Goal: Download file/media

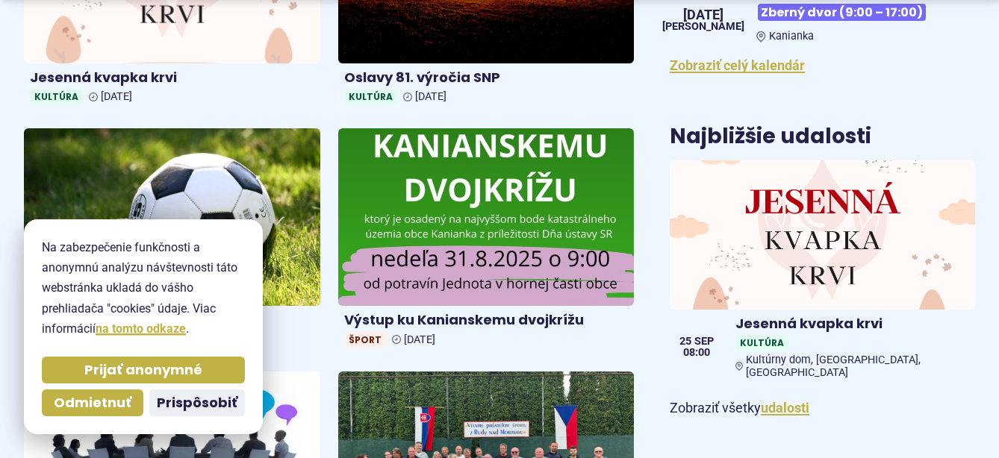
scroll to position [457, 0]
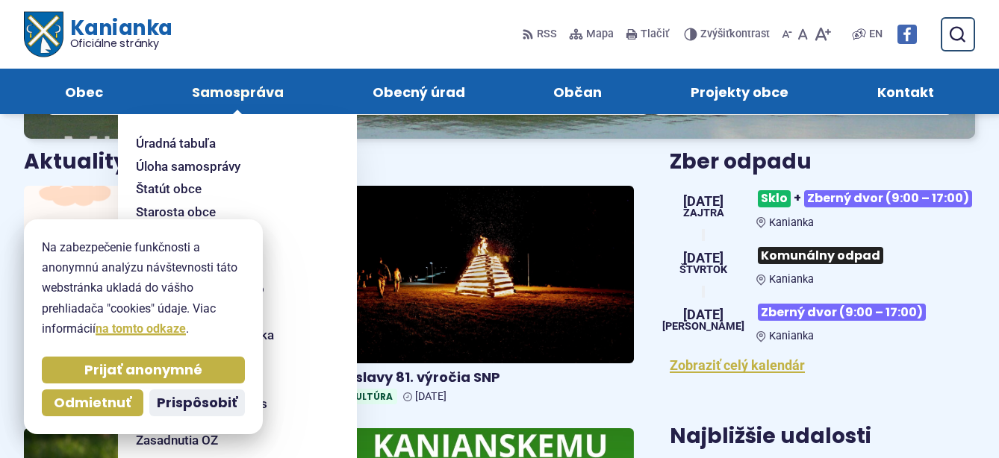
click at [244, 87] on span "Samospráva" at bounding box center [238, 92] width 92 height 46
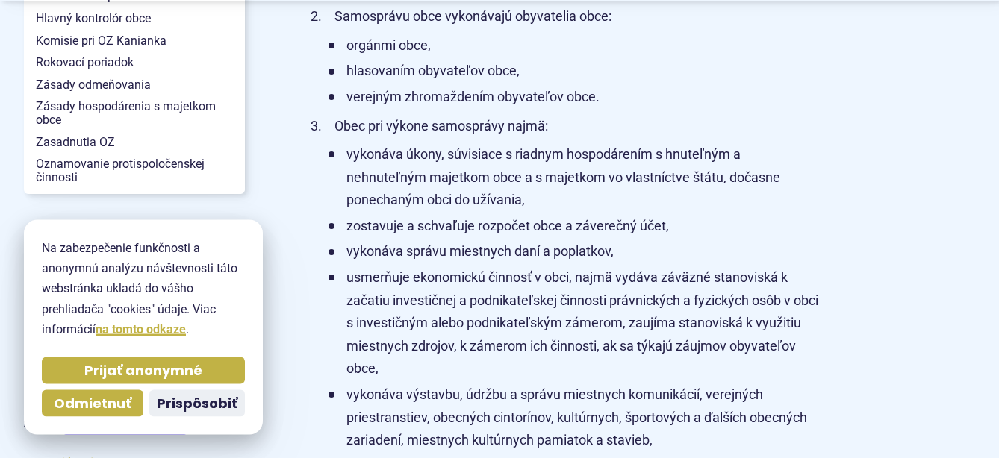
scroll to position [609, 0]
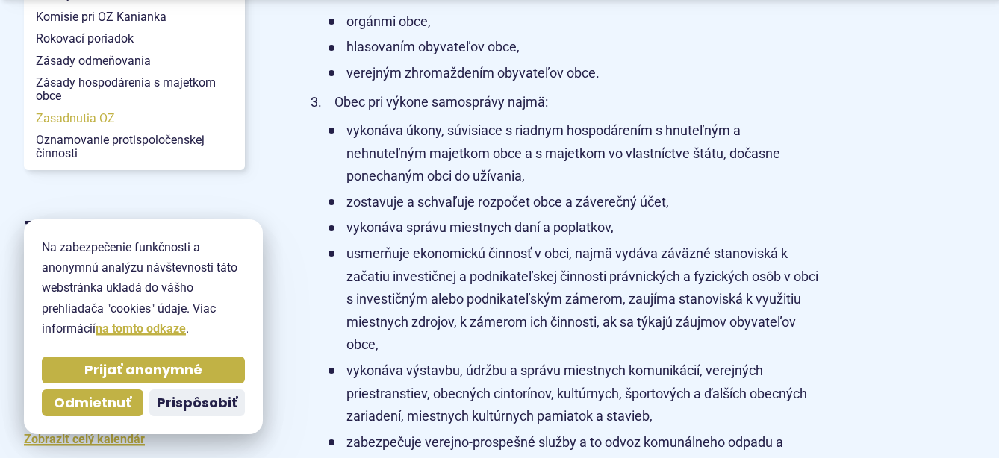
click at [48, 111] on span "Zasadnutia OZ" at bounding box center [134, 119] width 197 height 22
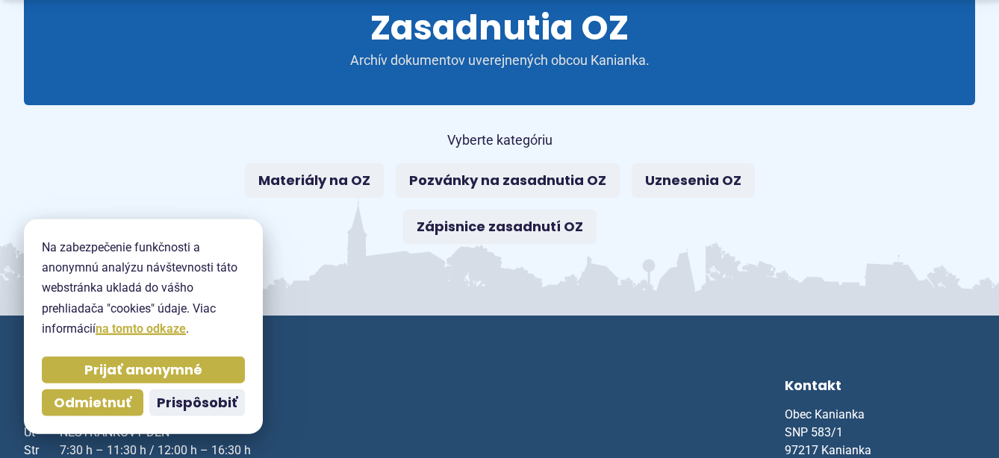
scroll to position [228, 0]
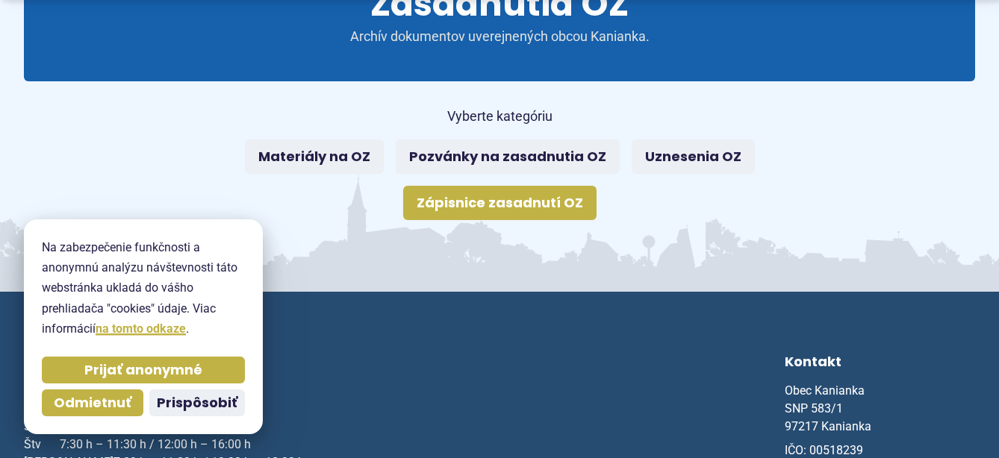
click at [451, 202] on link "Zápisnice zasadnutí OZ" at bounding box center [499, 203] width 193 height 34
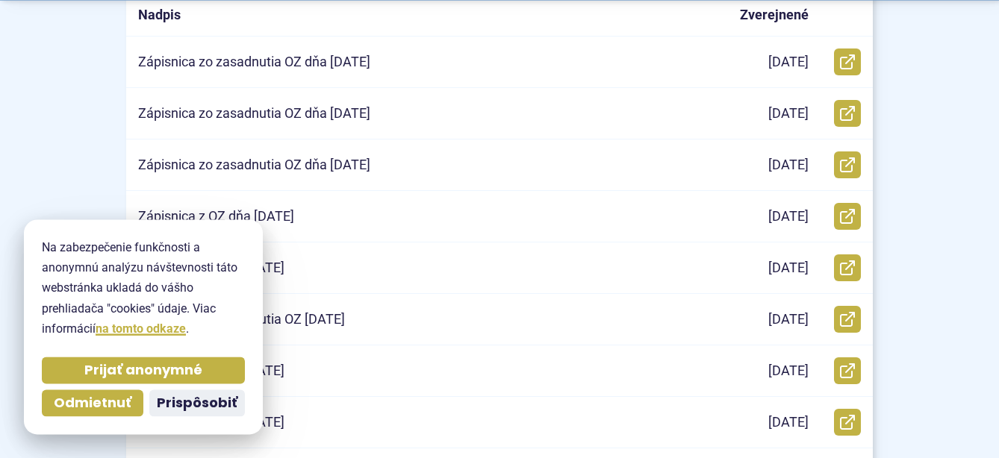
scroll to position [457, 0]
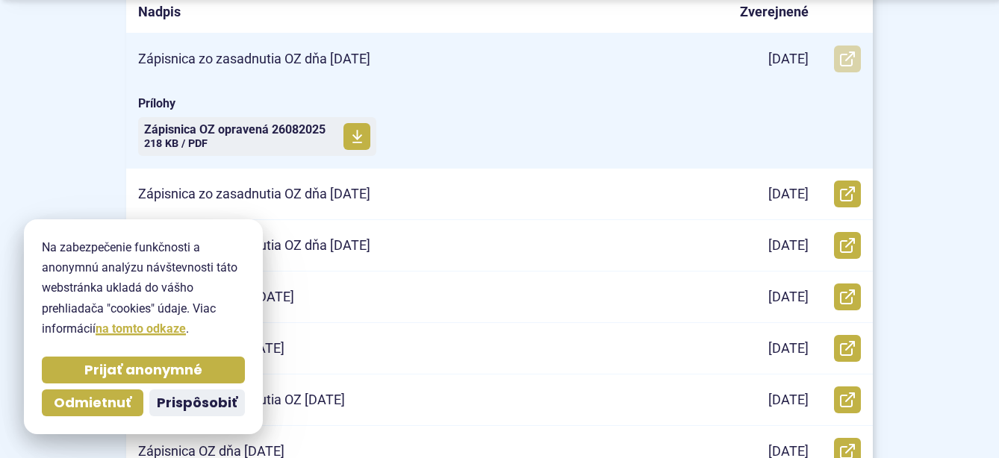
click at [844, 57] on icon at bounding box center [847, 59] width 15 height 15
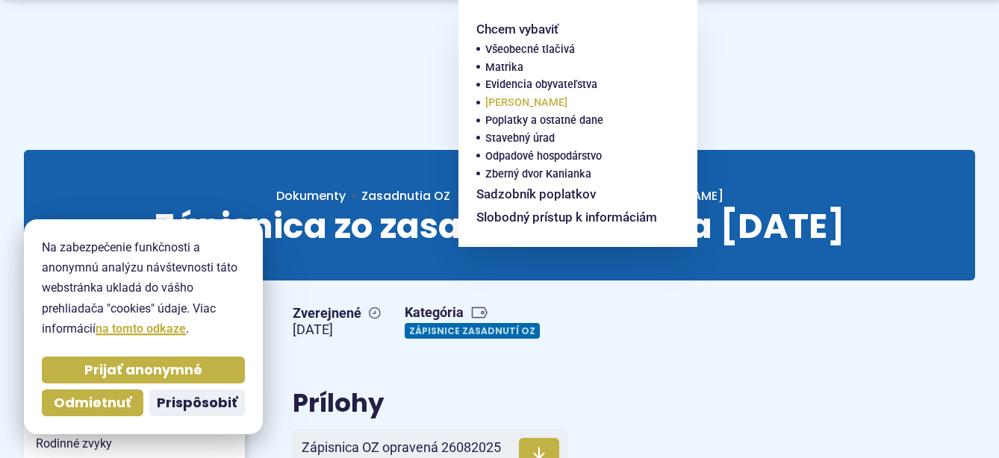
scroll to position [152, 0]
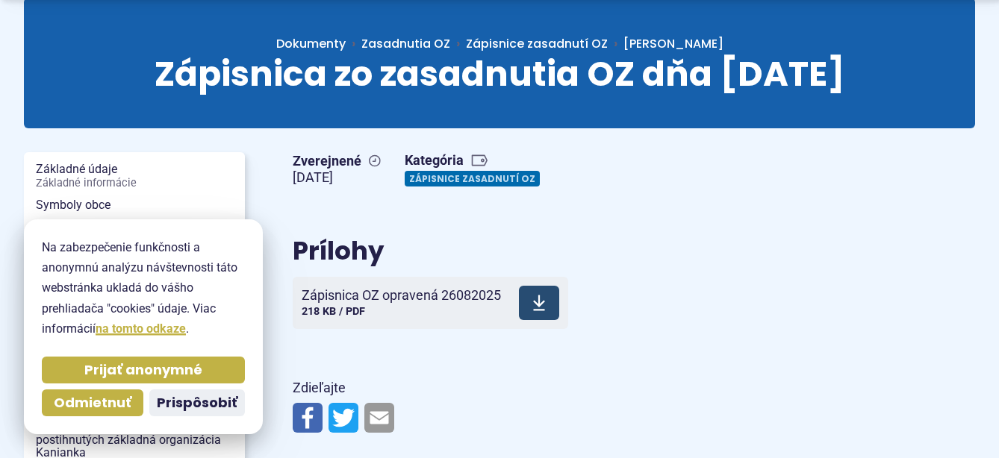
click at [541, 302] on use at bounding box center [539, 304] width 12 height 16
